Goal: Task Accomplishment & Management: Manage account settings

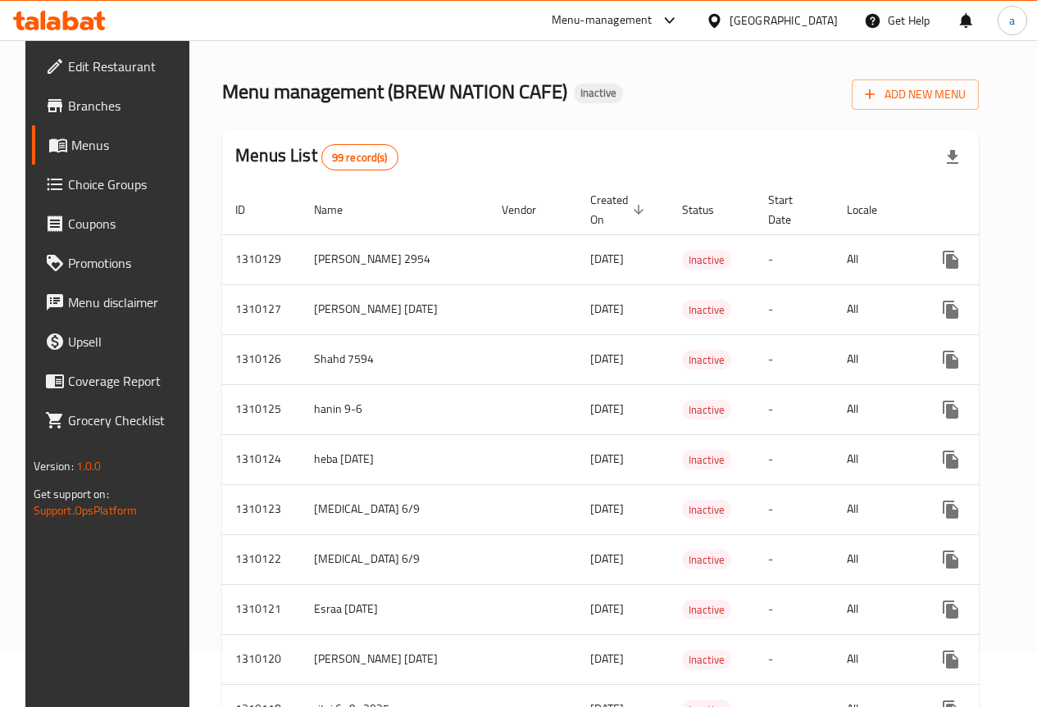
scroll to position [26, 0]
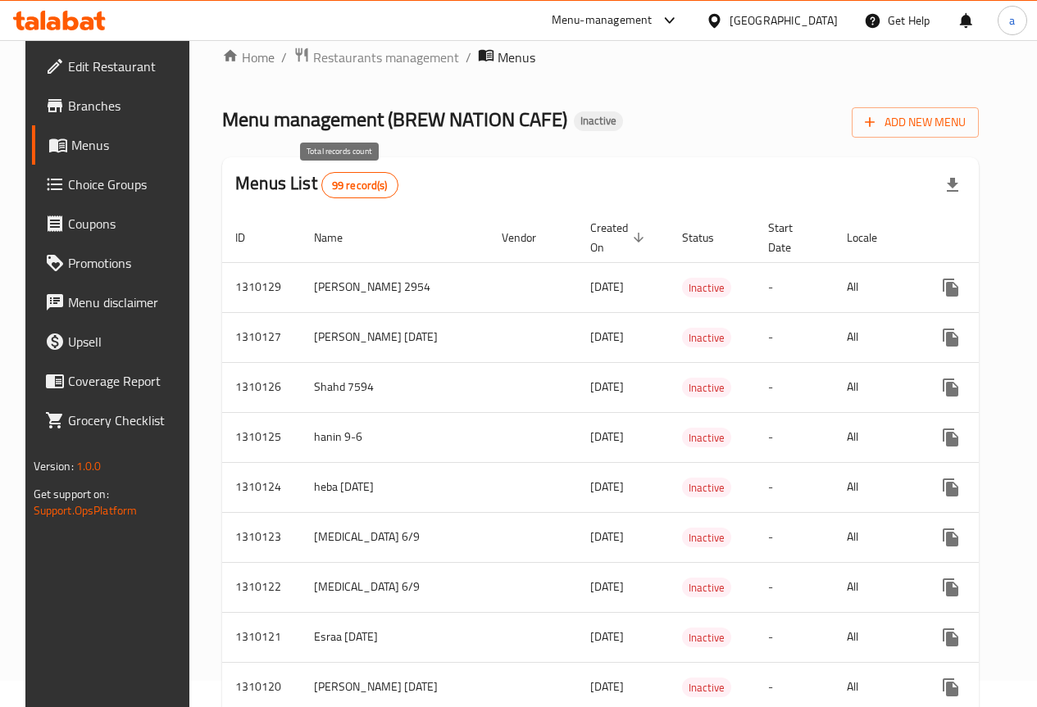
click at [365, 184] on span "99 record(s)" at bounding box center [359, 186] width 75 height 16
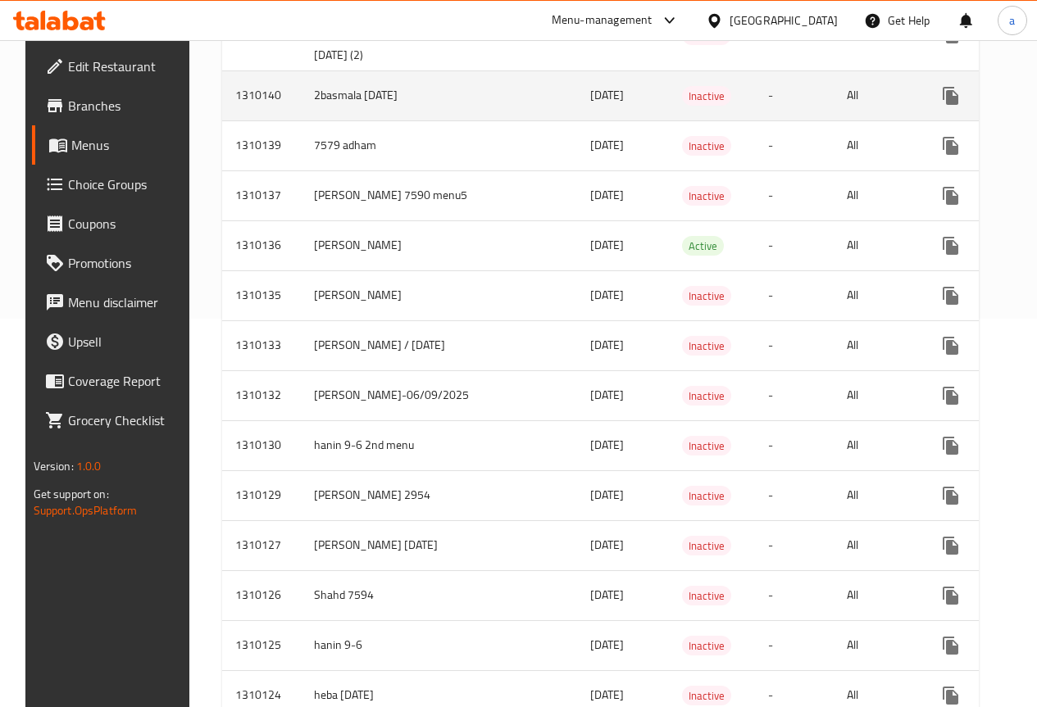
scroll to position [164, 0]
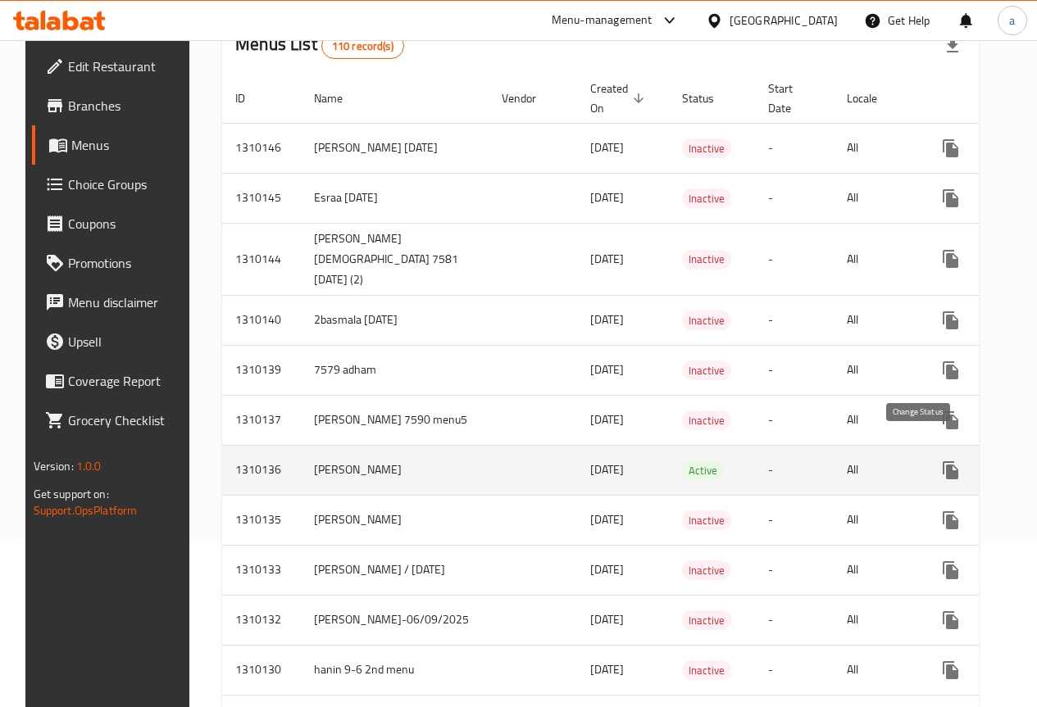
click at [981, 464] on icon "enhanced table" at bounding box center [990, 470] width 18 height 13
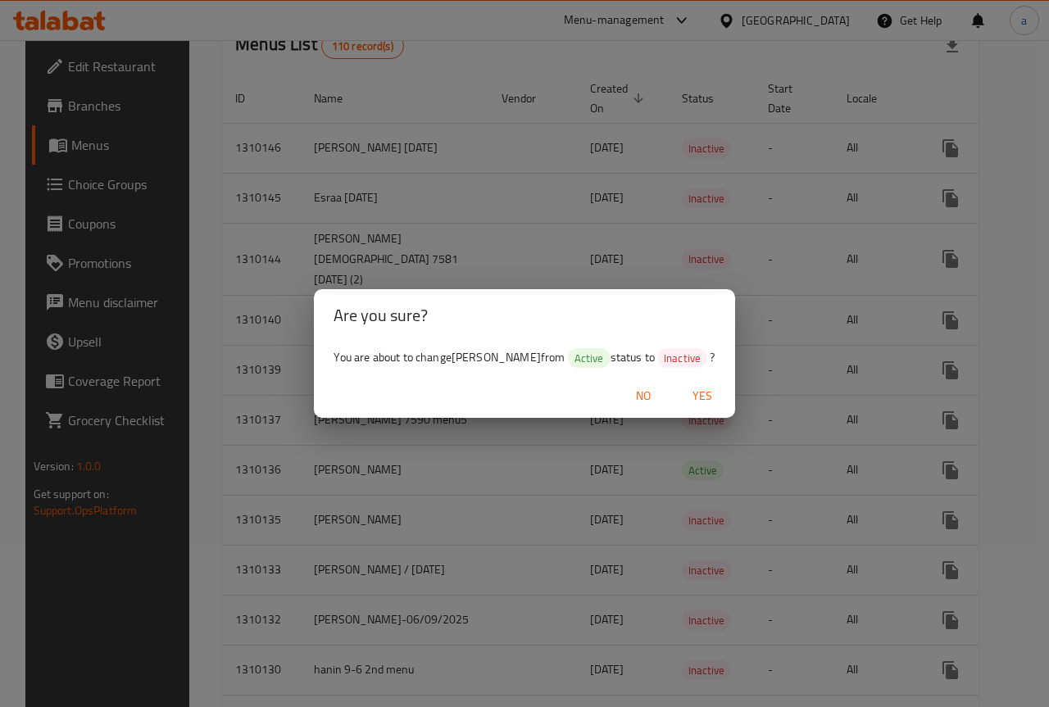
click at [701, 389] on span "Yes" at bounding box center [702, 396] width 39 height 20
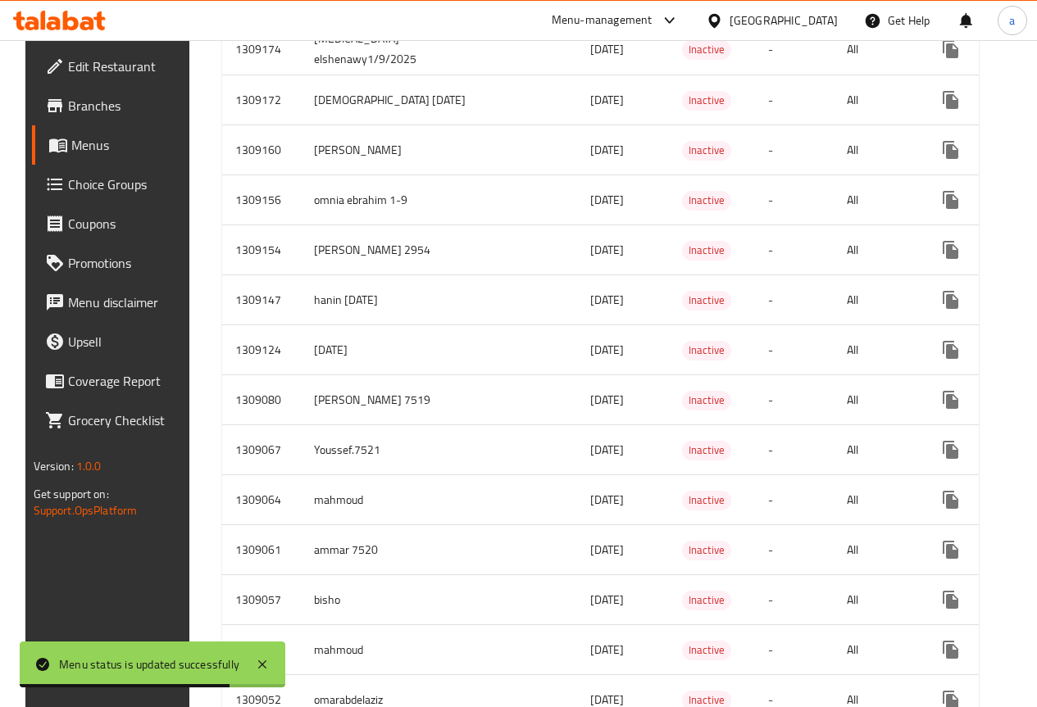
scroll to position [5255, 0]
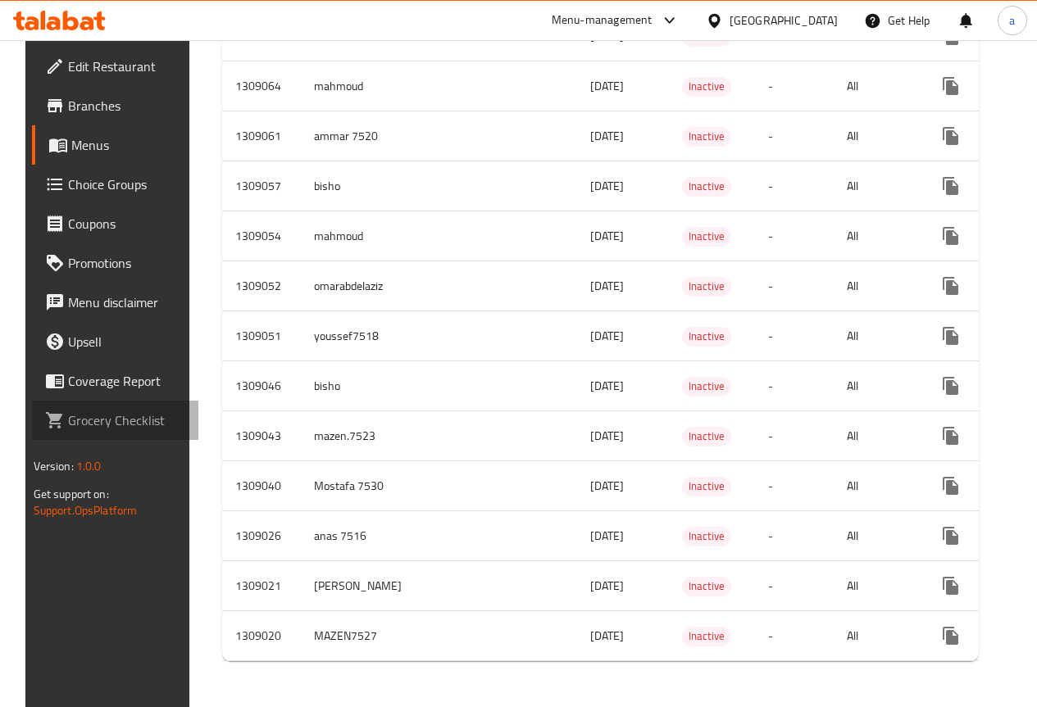
click at [94, 411] on span "Grocery Checklist" at bounding box center [126, 421] width 117 height 20
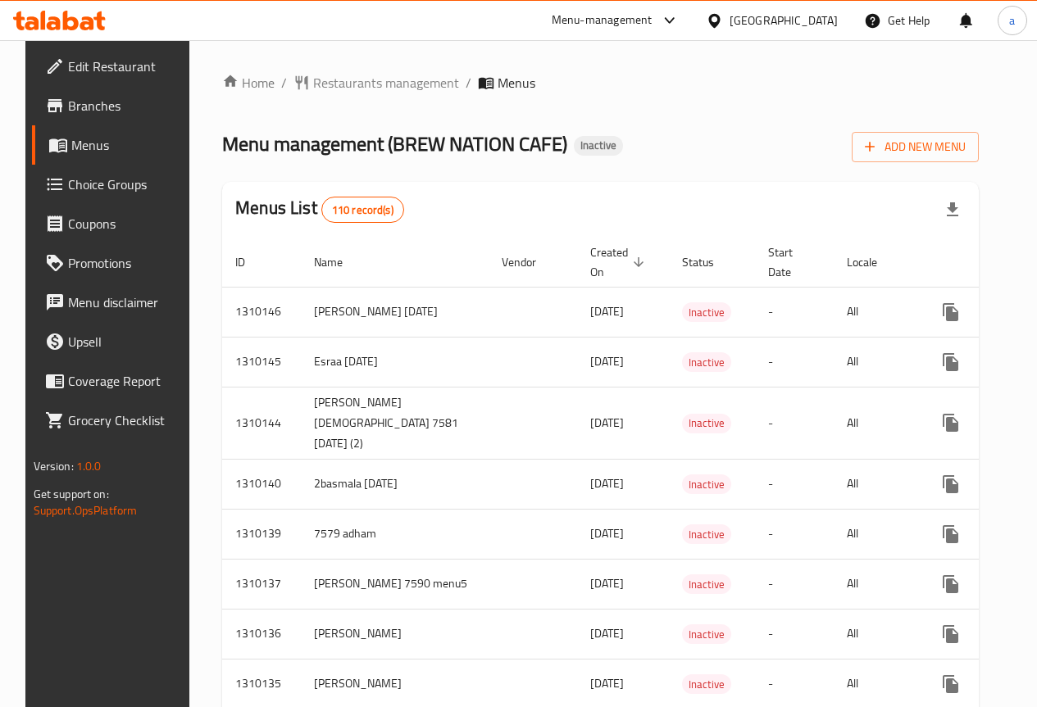
click at [94, 91] on link "Branches" at bounding box center [115, 105] width 166 height 39
click at [77, 74] on span "Edit Restaurant" at bounding box center [126, 67] width 117 height 20
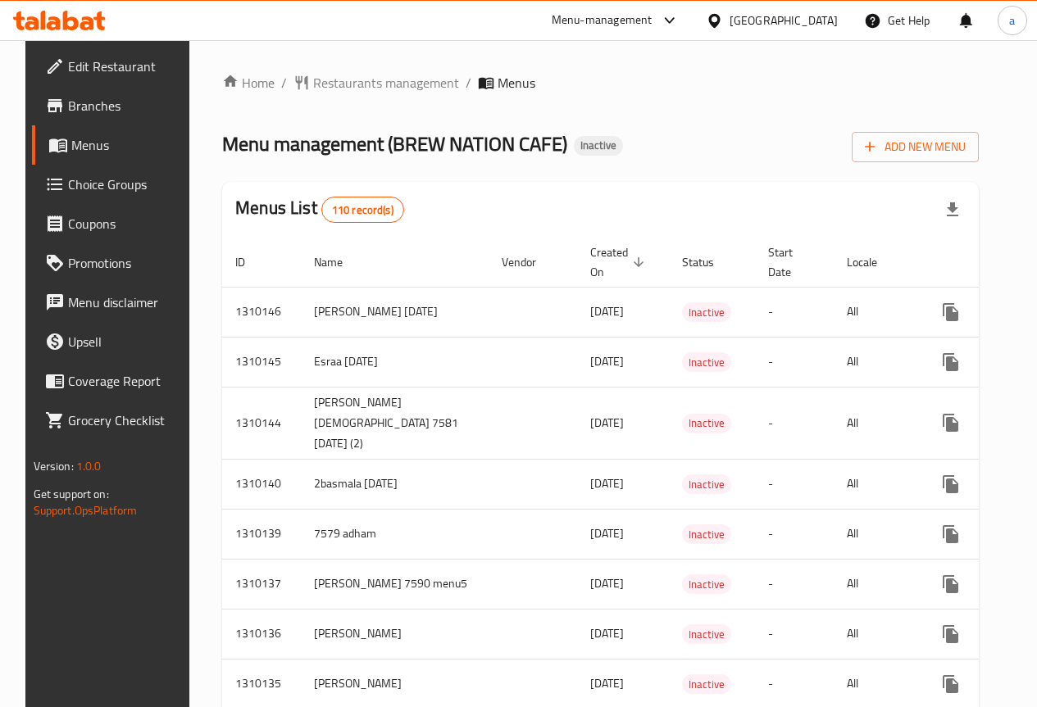
click at [32, 119] on link "Branches" at bounding box center [115, 105] width 166 height 39
click at [113, 76] on span "Edit Restaurant" at bounding box center [126, 67] width 117 height 20
